Goal: Task Accomplishment & Management: Manage account settings

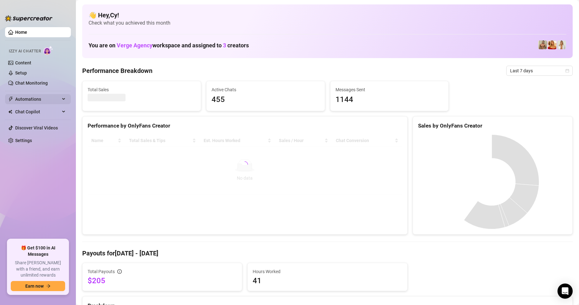
click at [45, 97] on span "Automations" at bounding box center [37, 99] width 45 height 10
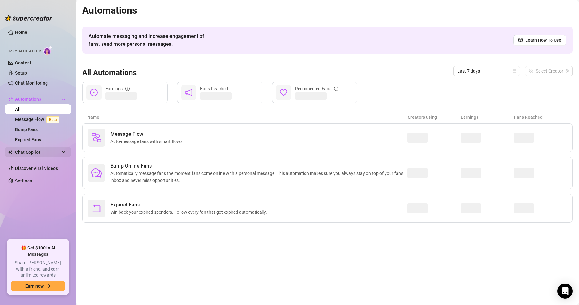
click at [41, 148] on span "Chat Copilot" at bounding box center [37, 152] width 45 height 10
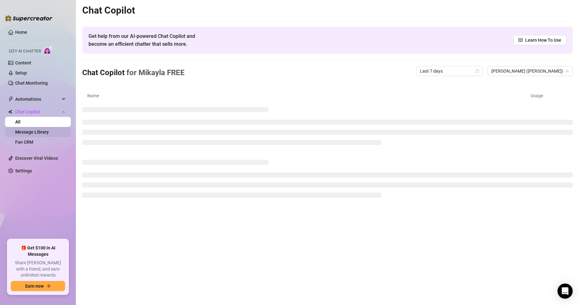
click at [47, 130] on link "Message Library" at bounding box center [32, 132] width 34 height 5
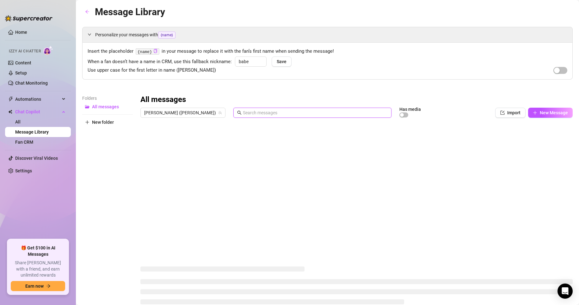
click at [290, 115] on input "text" at bounding box center [315, 112] width 145 height 7
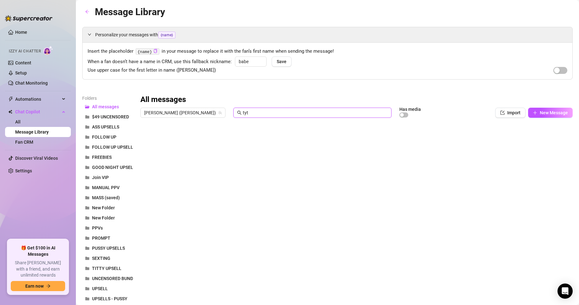
type input "tyt"
click at [315, 138] on div at bounding box center [353, 191] width 427 height 141
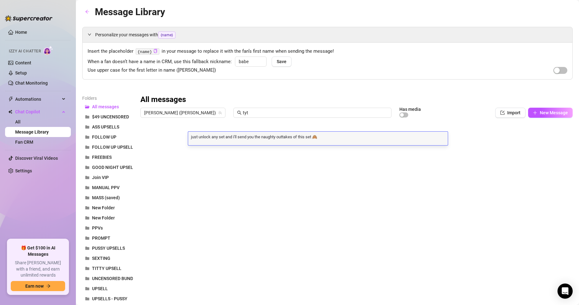
click at [313, 137] on textarea "just unlock any set and i'll send you the naughty outtakes of this set 🙈" at bounding box center [318, 137] width 260 height 6
type textarea "just unlock any set and i'll send you the naughty outtakes of this set as freeb…"
click at [344, 150] on div at bounding box center [353, 191] width 427 height 141
